Goal: Task Accomplishment & Management: Complete application form

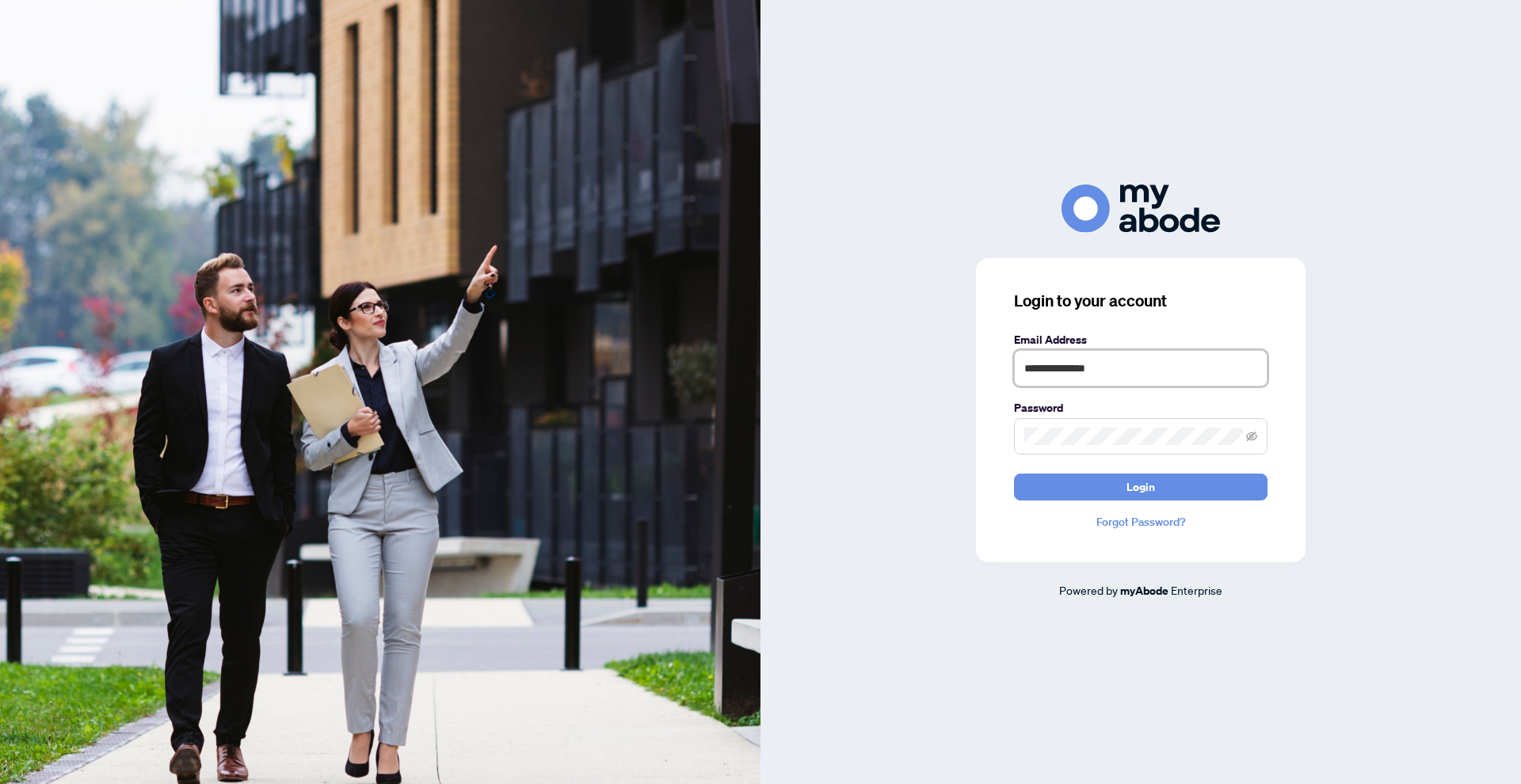
type input "**********"
click at [1141, 486] on button "Login" at bounding box center [1140, 487] width 254 height 27
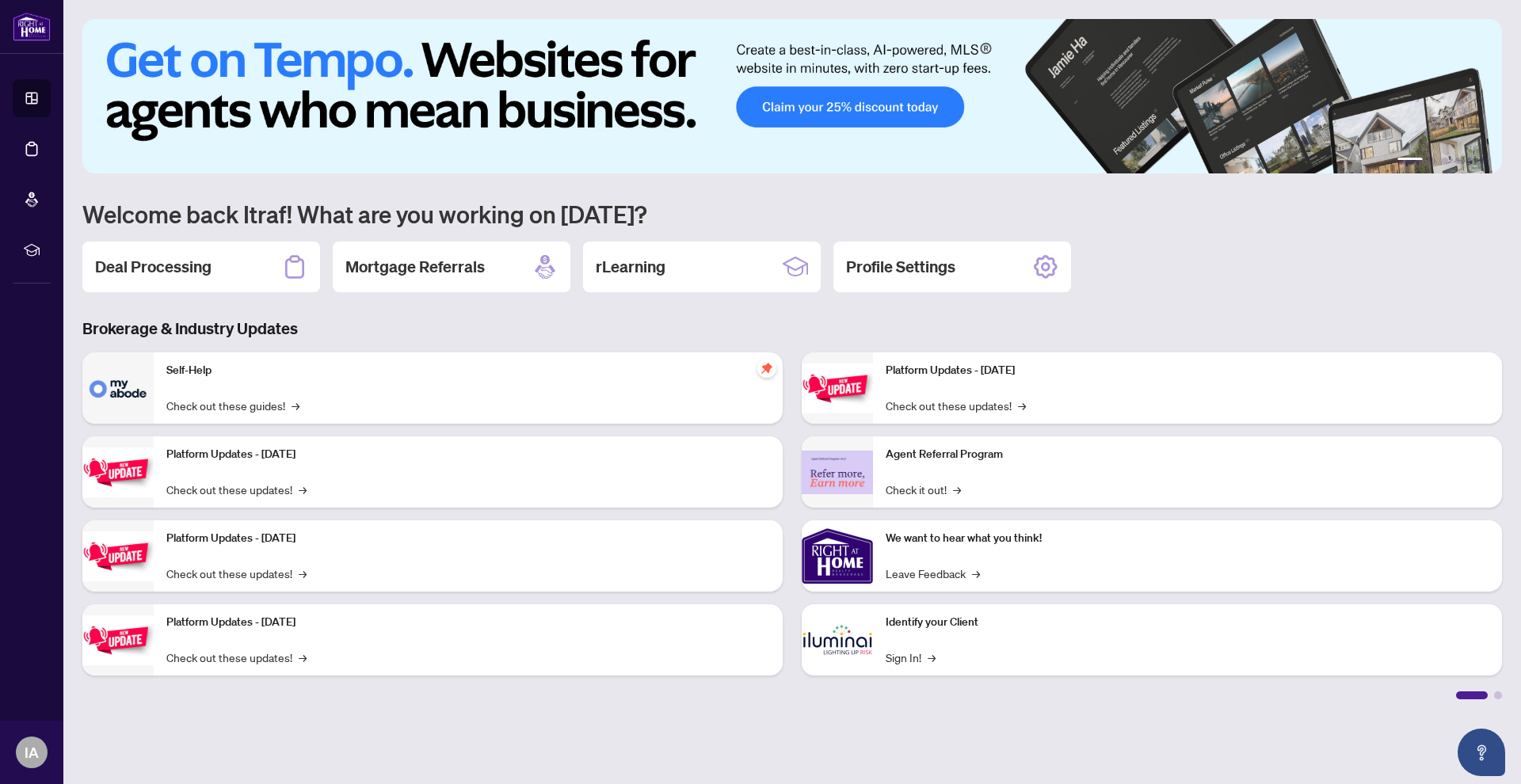
click at [177, 241] on div "1 2 3 4 5 6 Welcome back Itraf! What are you working on [DATE]? Deal Processing…" at bounding box center [793, 359] width 1420 height 681
click at [184, 261] on h2 "Deal Processing" at bounding box center [153, 267] width 117 height 22
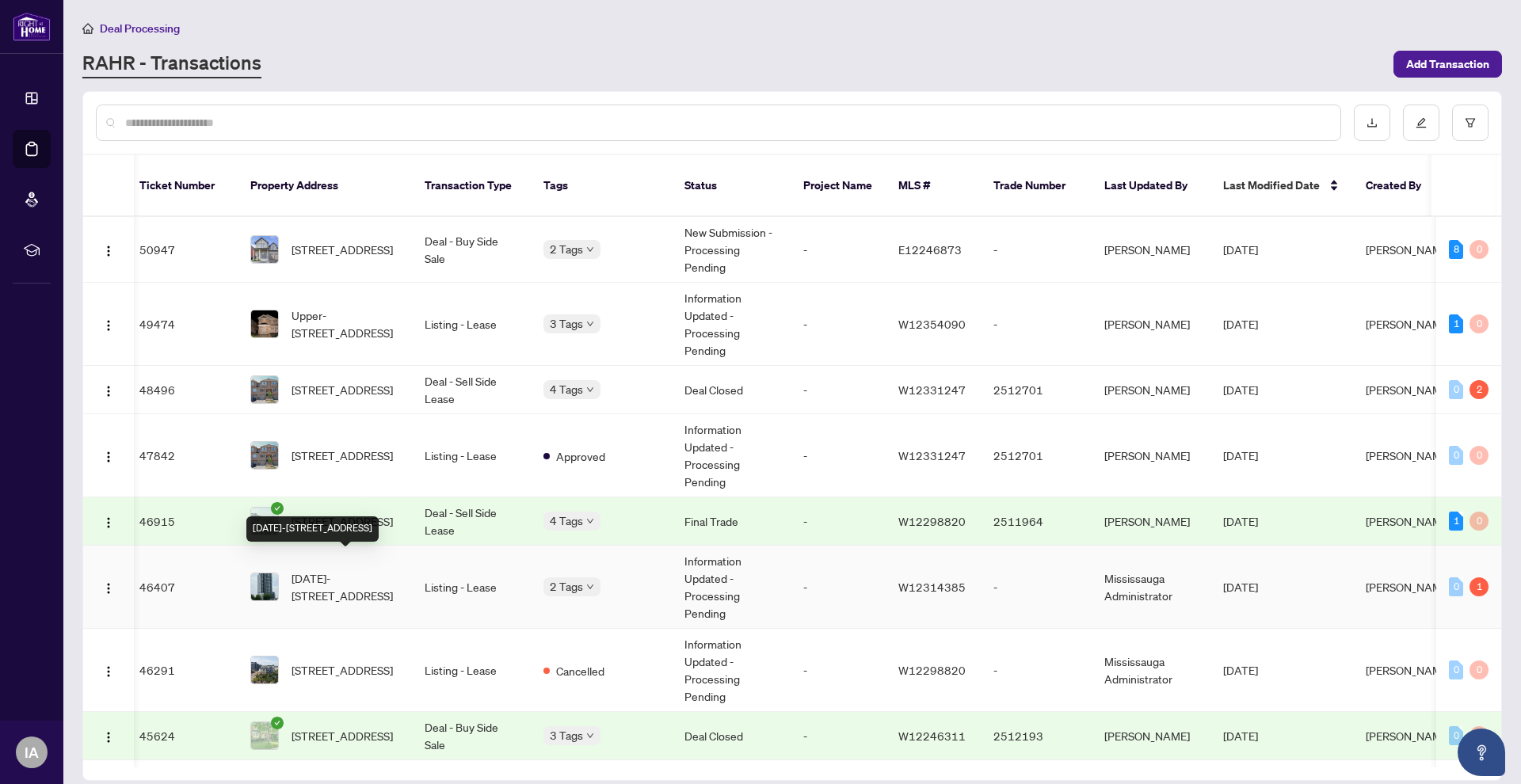
scroll to position [0, 8]
click at [363, 568] on span "[DATE]-[STREET_ADDRESS]" at bounding box center [346, 584] width 108 height 35
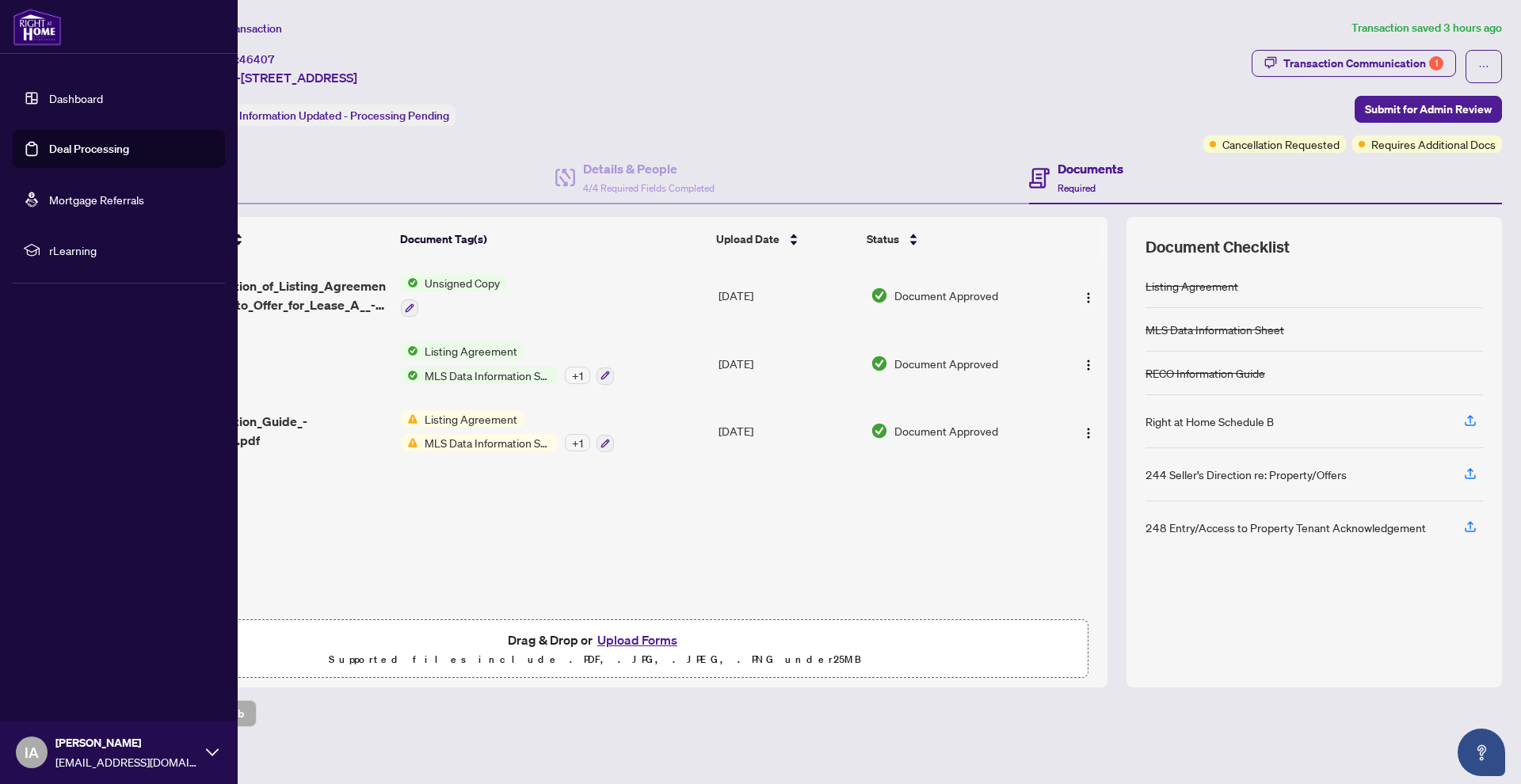
click at [61, 95] on link "Dashboard" at bounding box center [76, 98] width 54 height 14
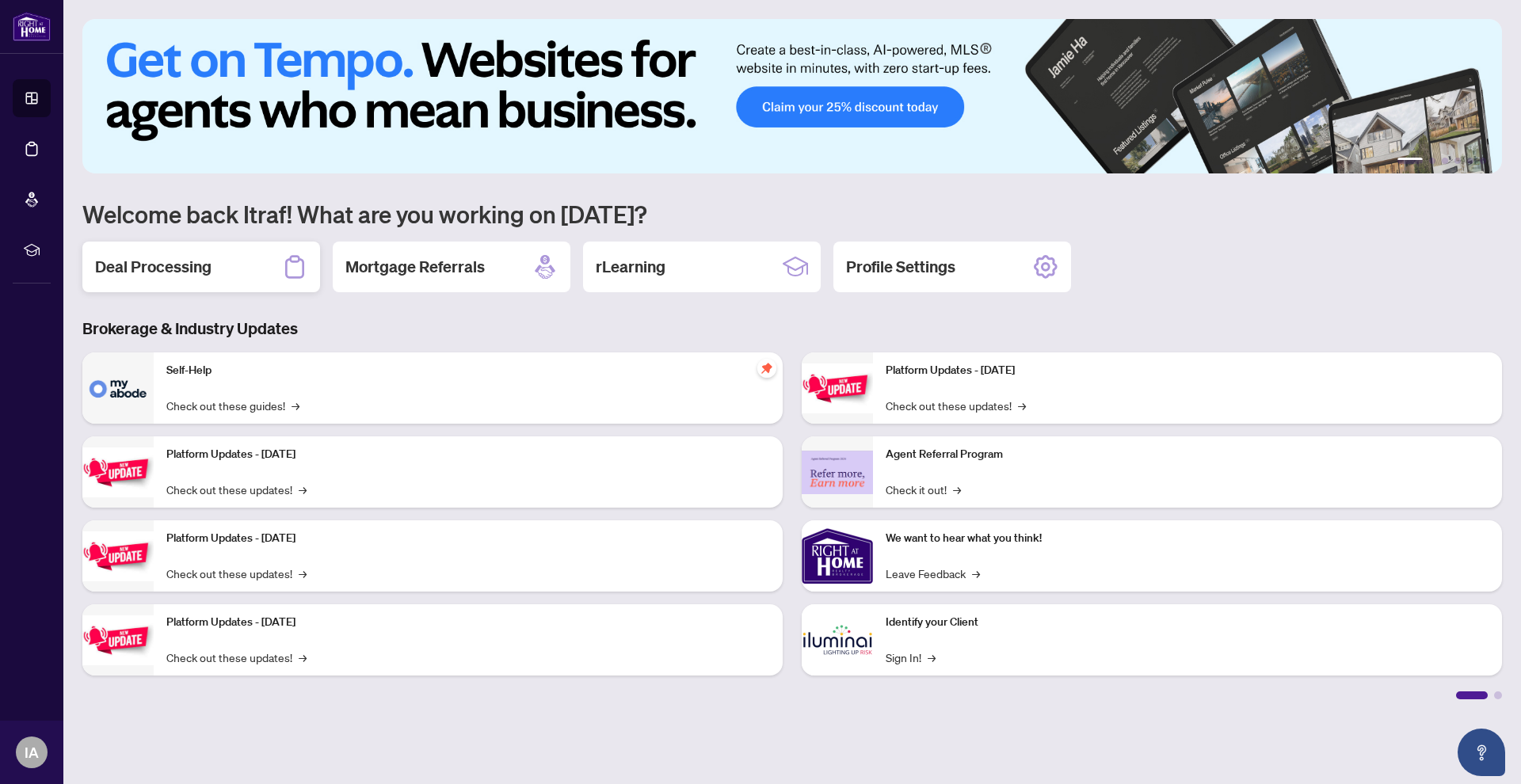
click at [165, 281] on div "Deal Processing" at bounding box center [201, 267] width 237 height 50
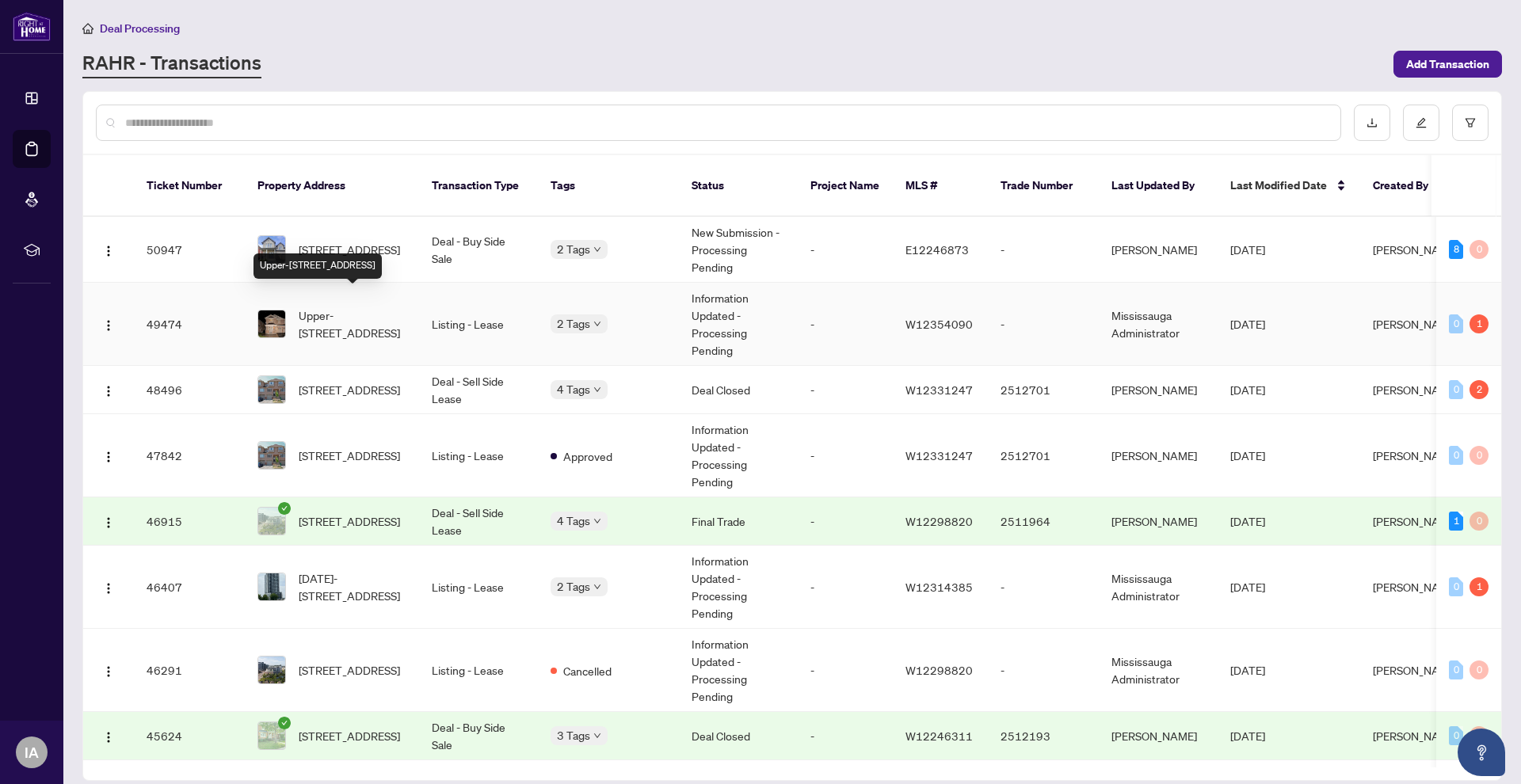
click at [346, 311] on span "Upper-[STREET_ADDRESS]" at bounding box center [353, 324] width 108 height 35
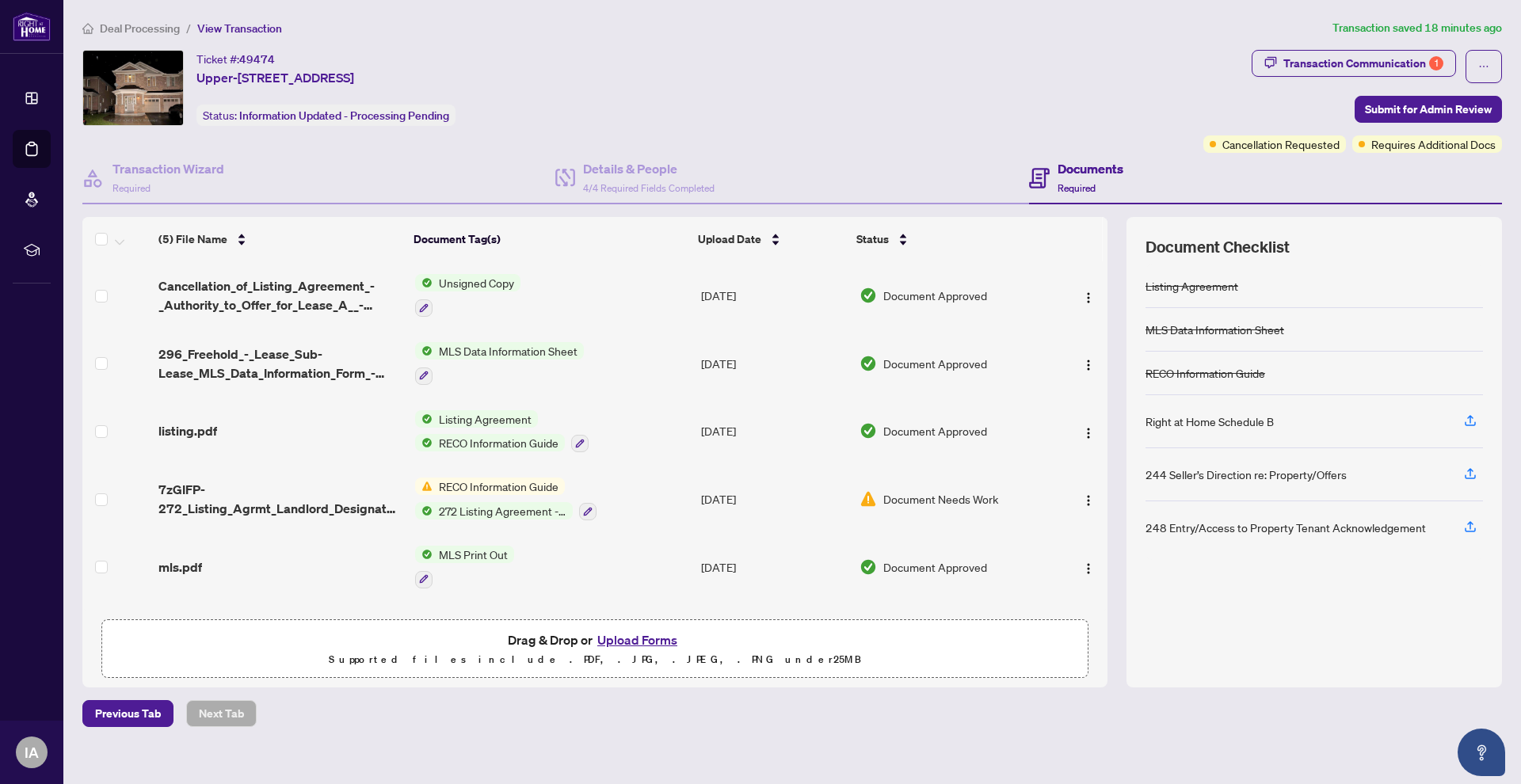
click at [655, 643] on button "Upload Forms" at bounding box center [637, 641] width 89 height 21
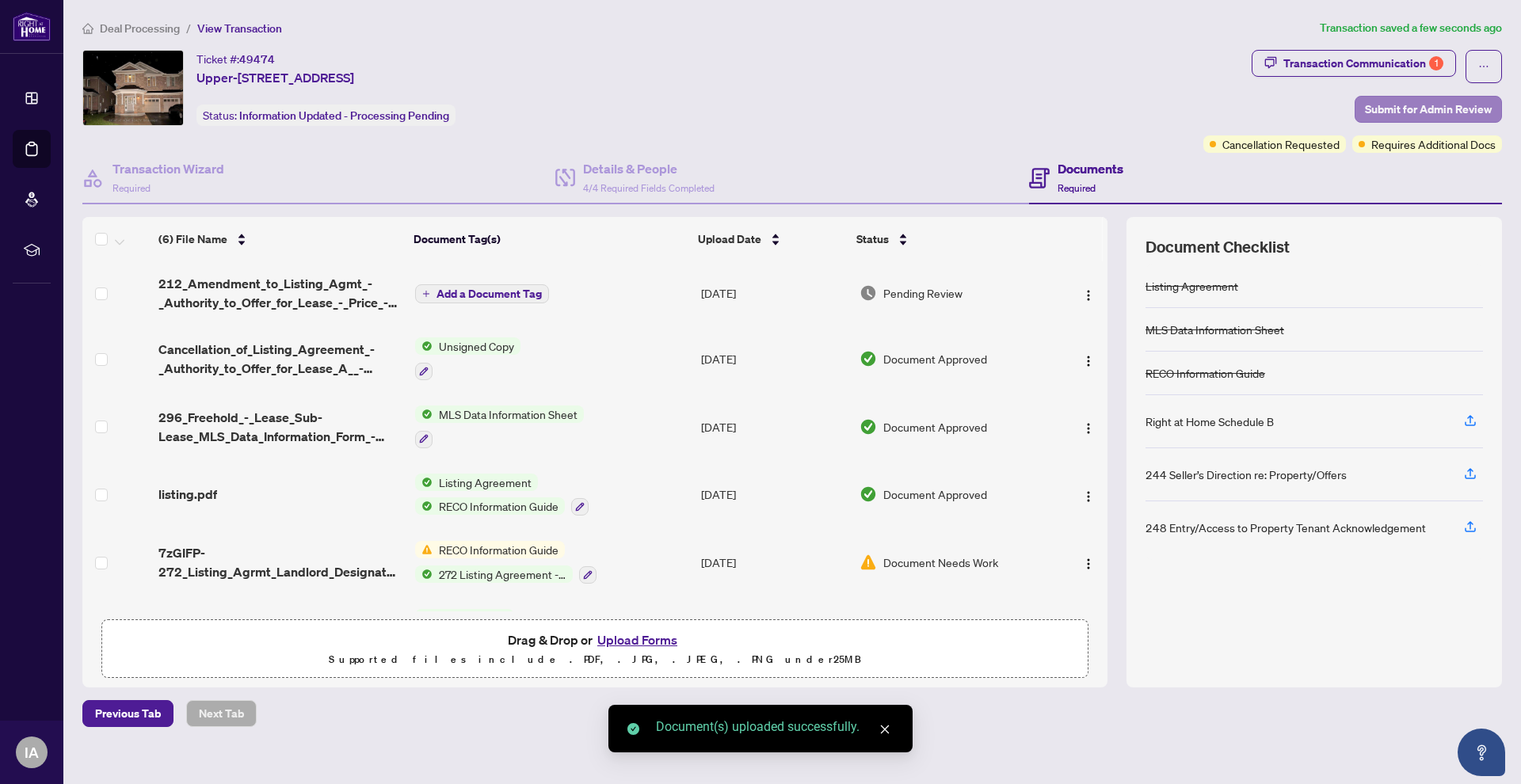
click at [1416, 110] on span "Submit for Admin Review" at bounding box center [1429, 109] width 127 height 26
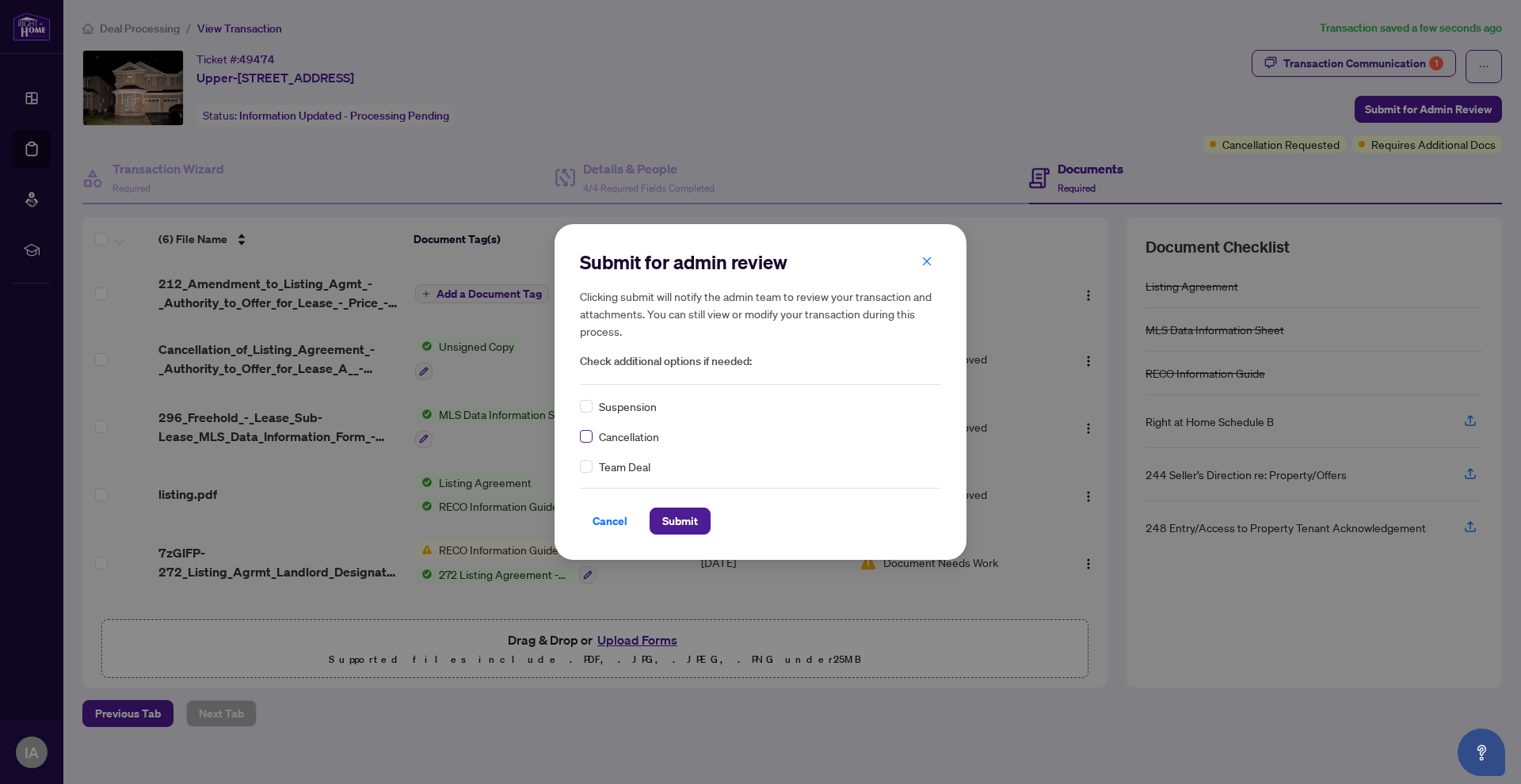
click at [590, 439] on span at bounding box center [586, 436] width 12 height 12
click at [672, 520] on span "Submit" at bounding box center [681, 521] width 36 height 26
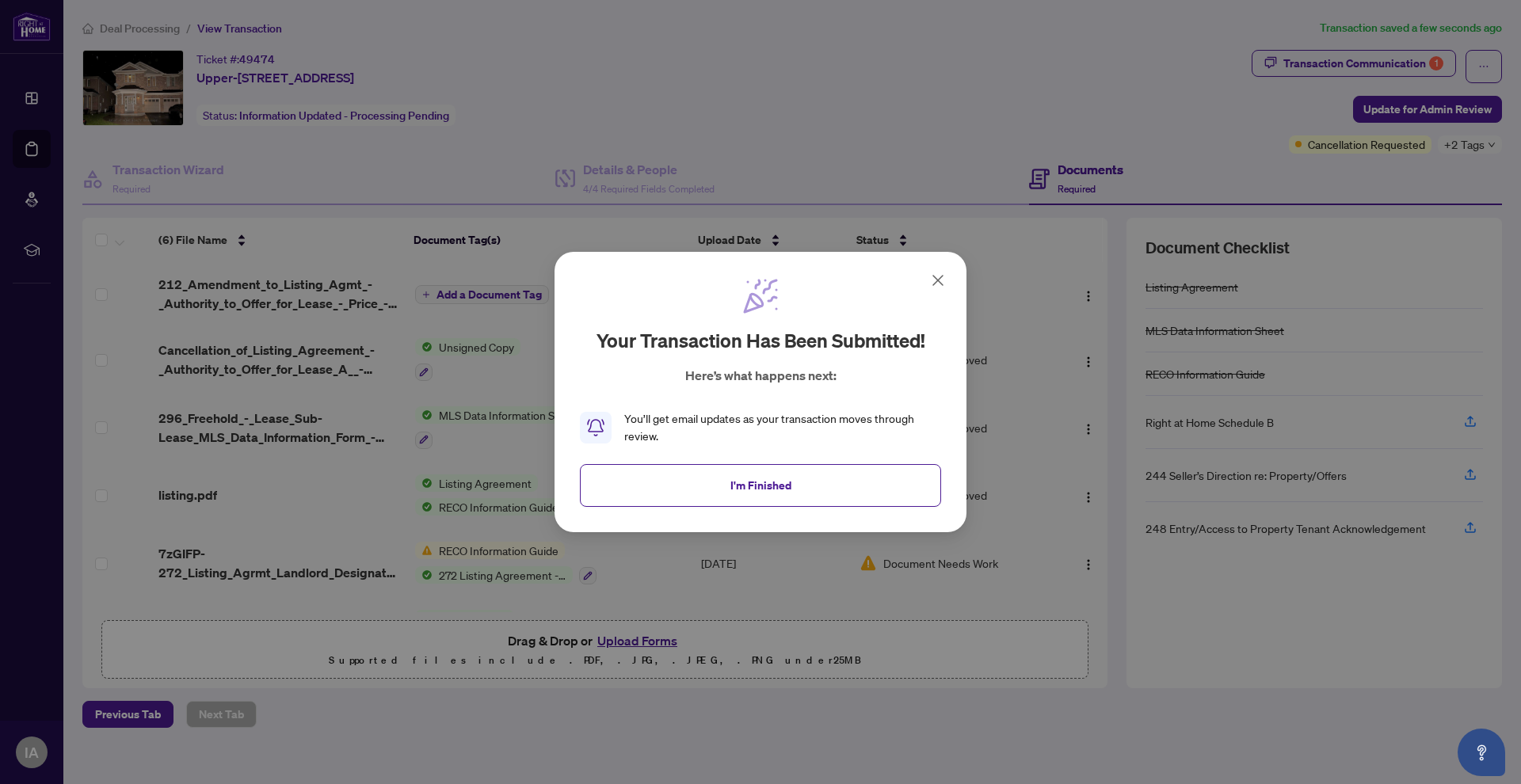
click at [750, 483] on span "I'm Finished" at bounding box center [761, 485] width 61 height 26
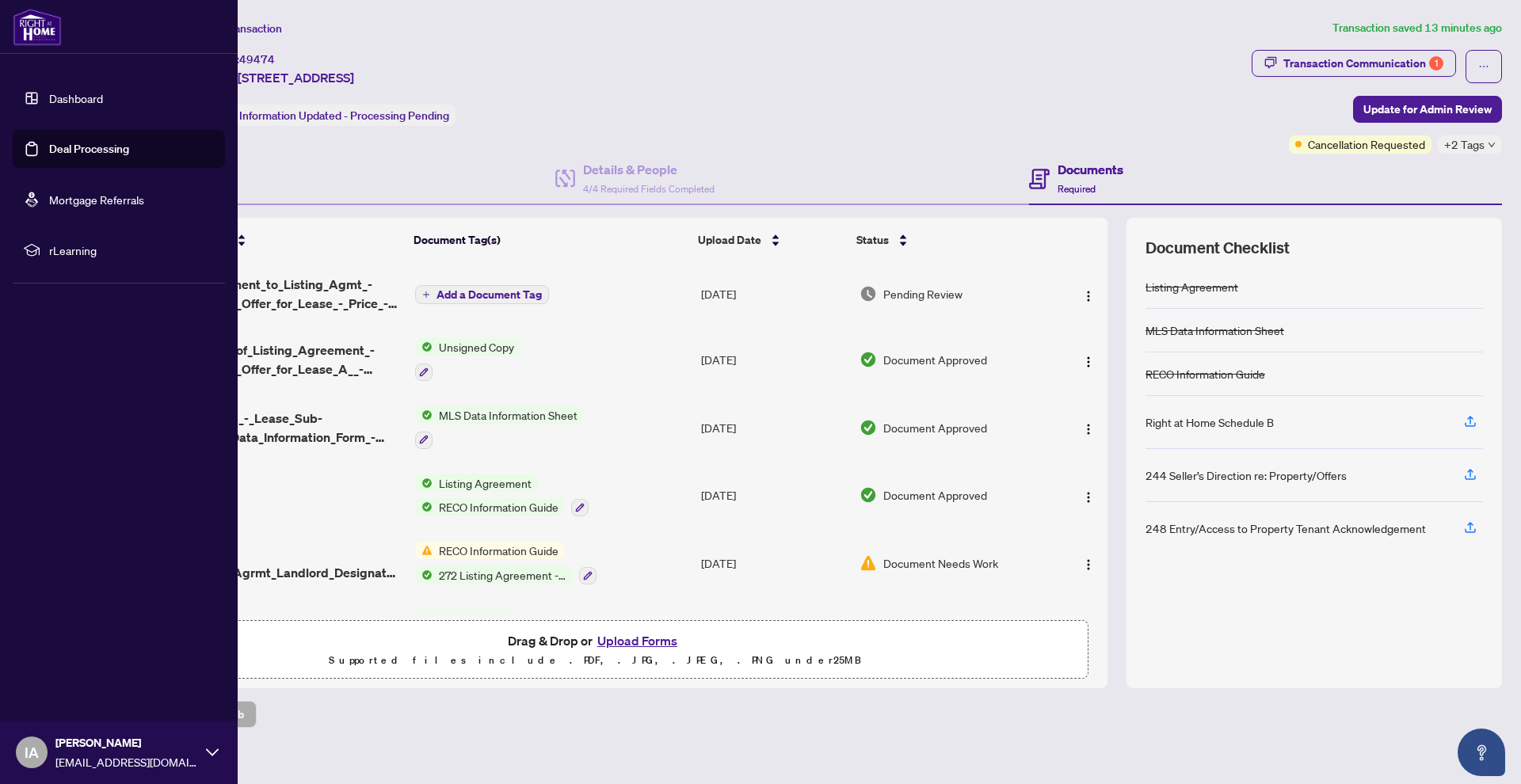
click at [69, 150] on link "Deal Processing" at bounding box center [89, 148] width 80 height 14
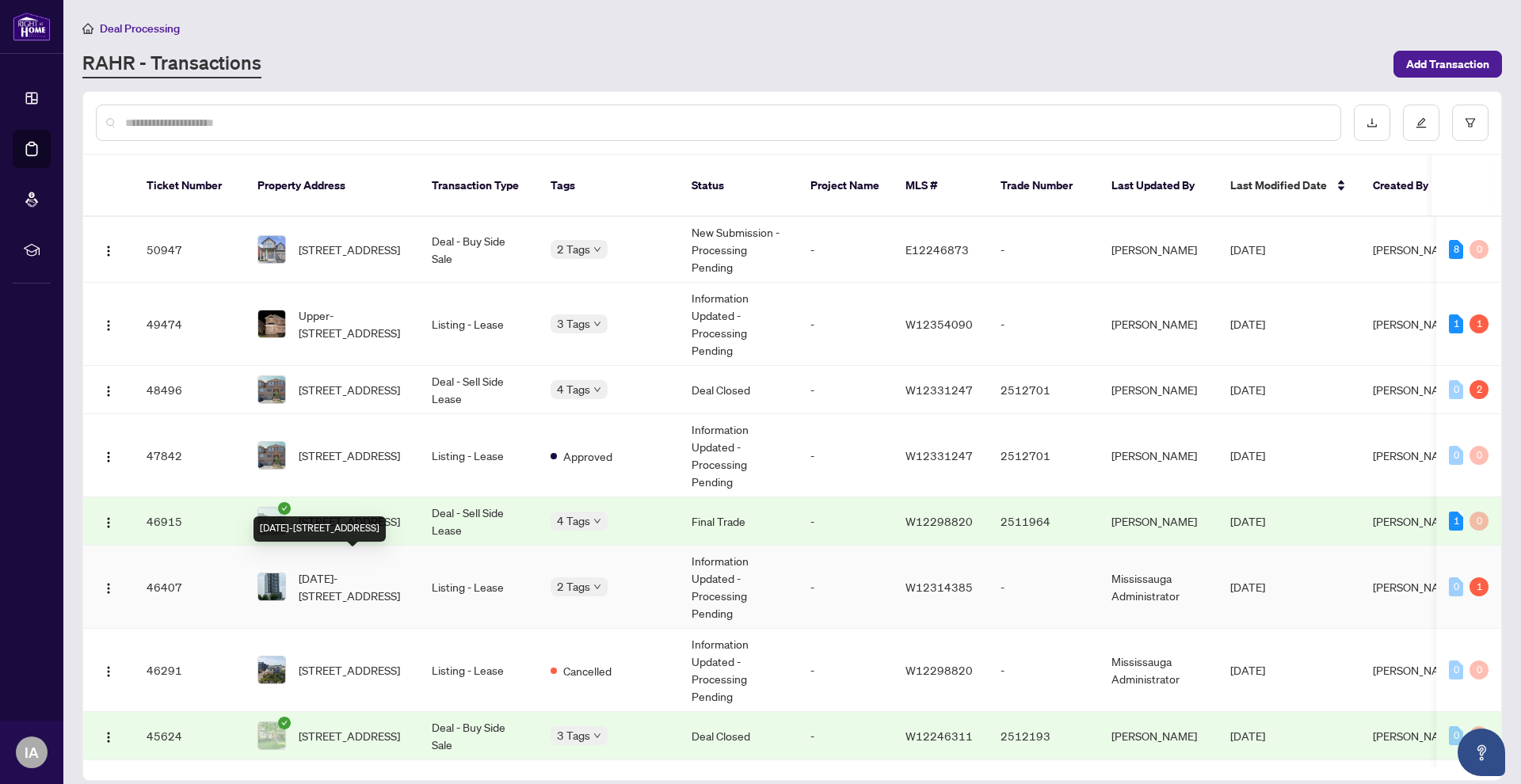
click at [371, 573] on span "[DATE]-[STREET_ADDRESS]" at bounding box center [353, 587] width 108 height 35
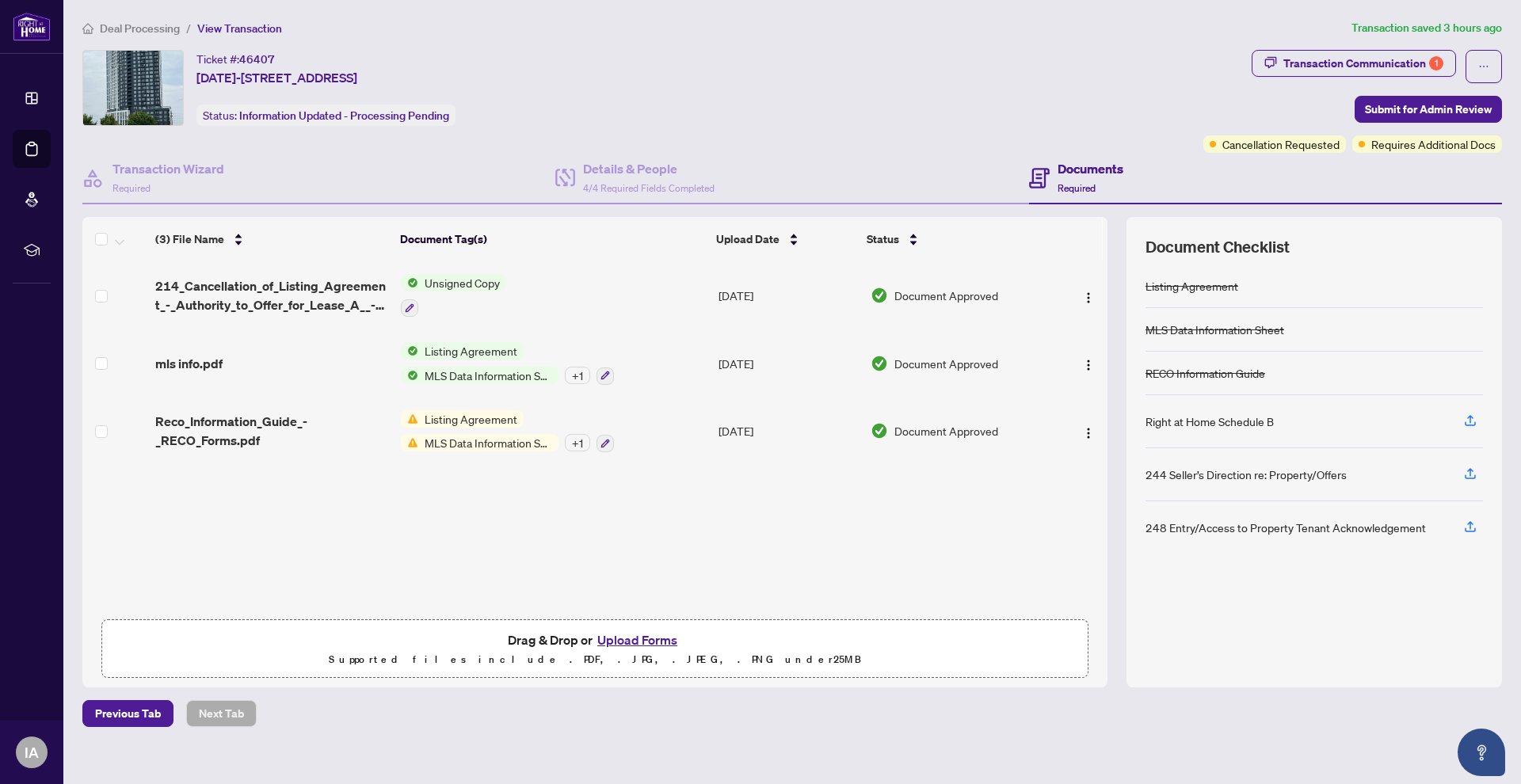
click at [628, 640] on button "Upload Forms" at bounding box center [637, 641] width 89 height 21
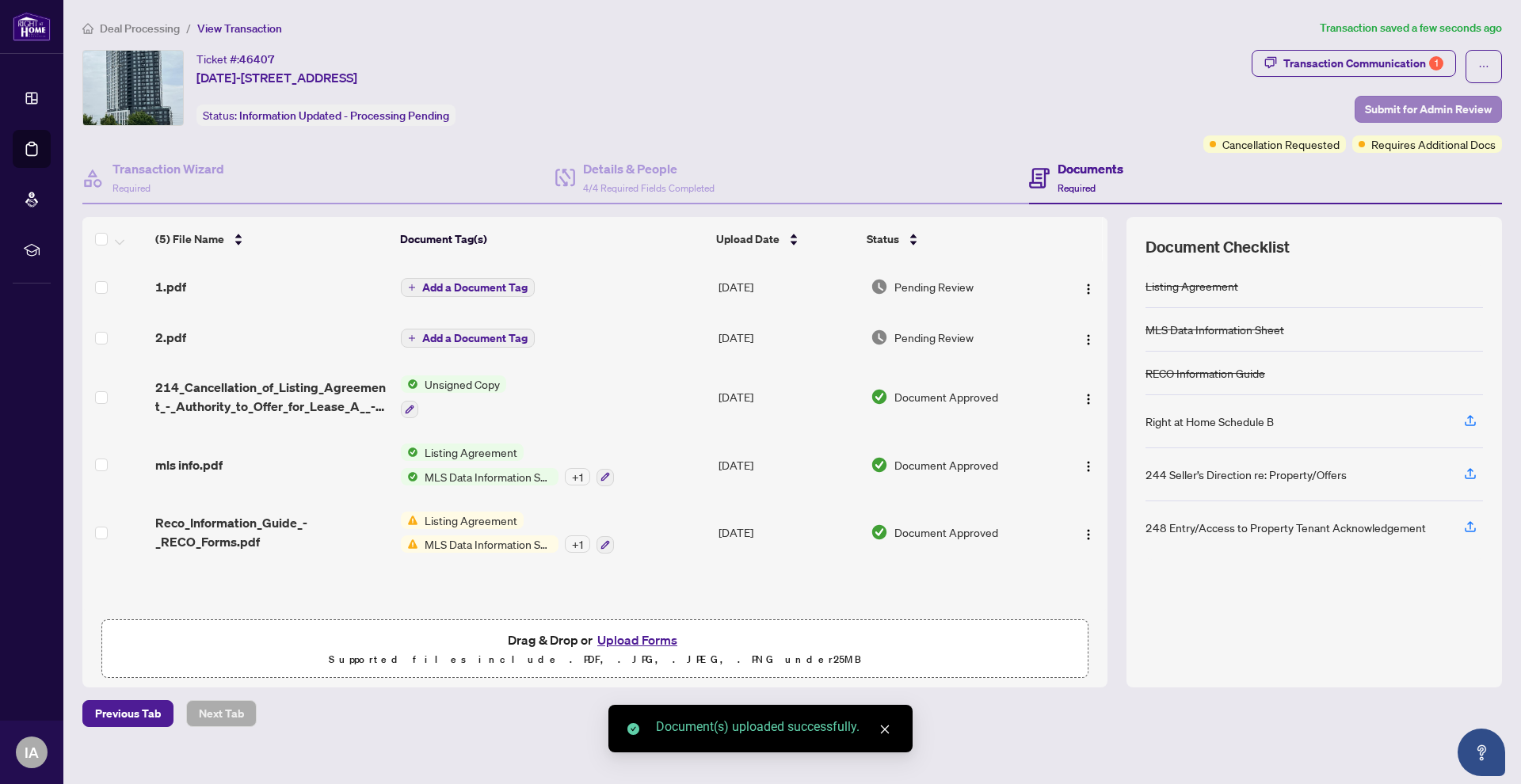
click at [1424, 109] on span "Submit for Admin Review" at bounding box center [1429, 109] width 127 height 26
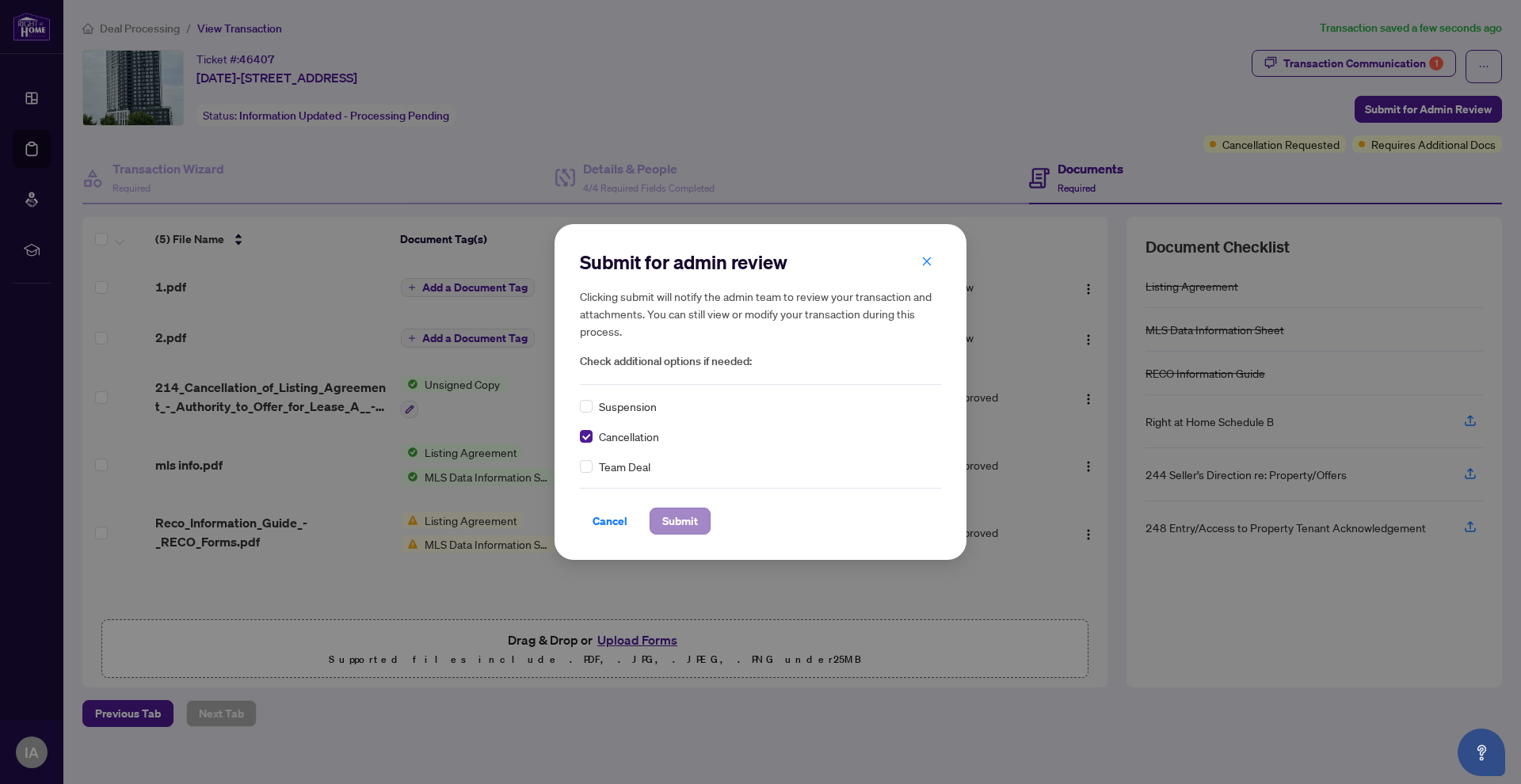
click at [671, 521] on span "Submit" at bounding box center [681, 521] width 36 height 26
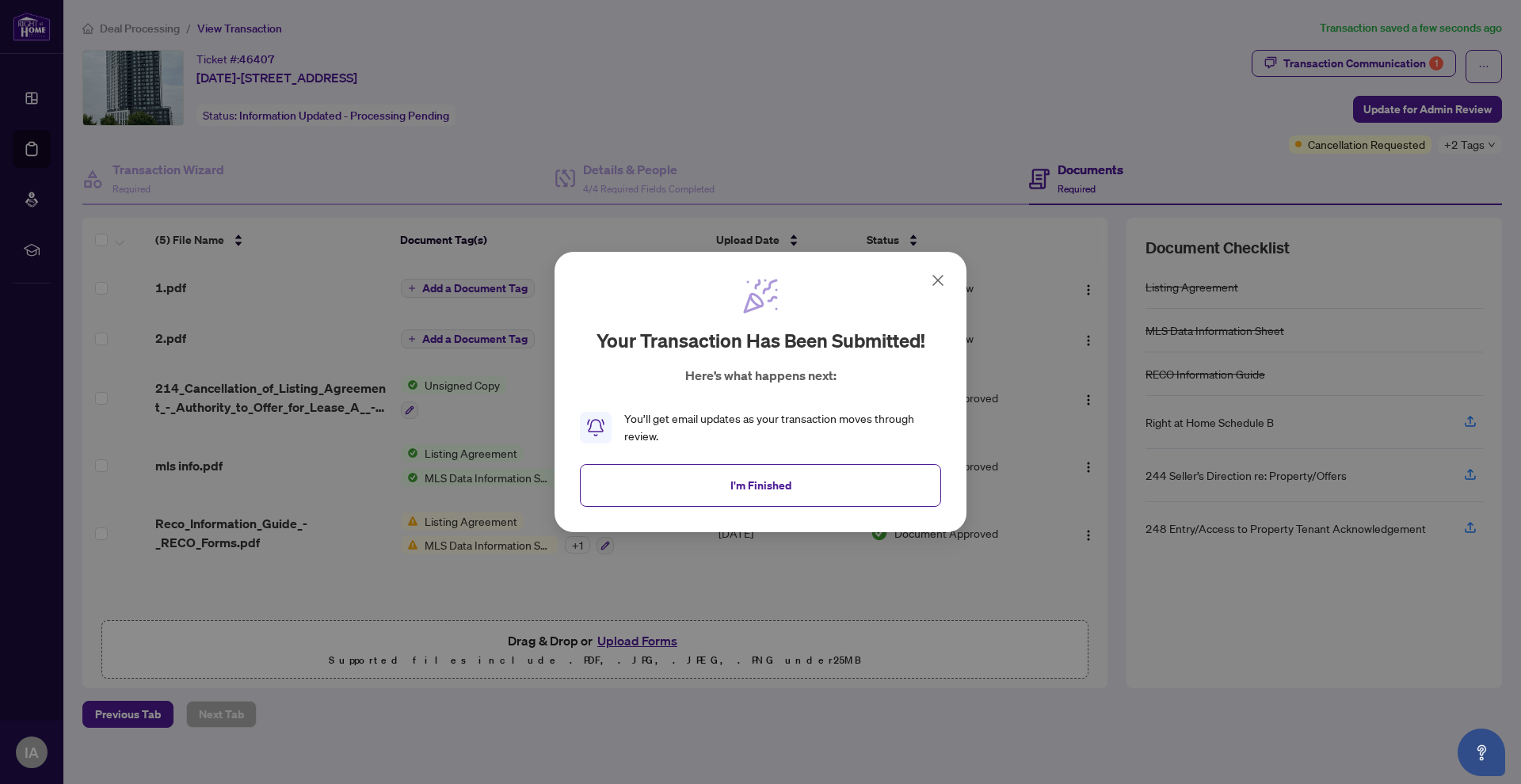
click at [736, 477] on span "I'm Finished" at bounding box center [761, 485] width 61 height 26
